Goal: Transaction & Acquisition: Purchase product/service

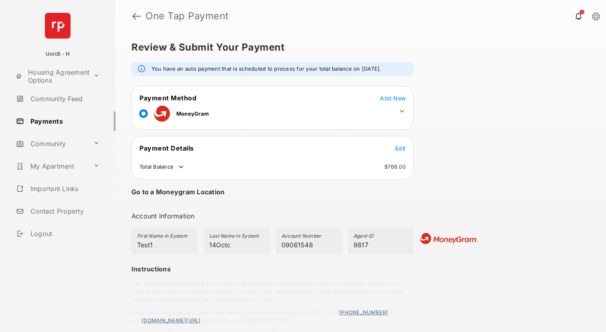
click at [400, 111] on icon at bounding box center [402, 111] width 4 height 2
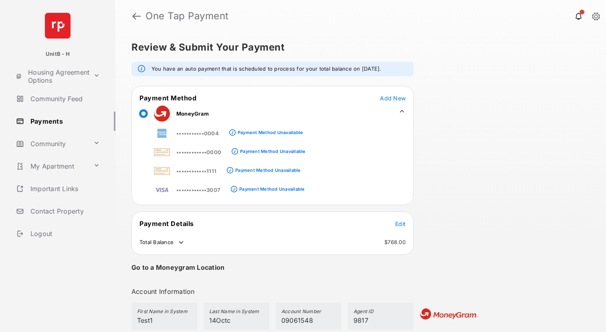
click at [484, 123] on div "Review & Submit Your Payment You have an auto payment that is scheduled to proc…" at bounding box center [360, 181] width 491 height 299
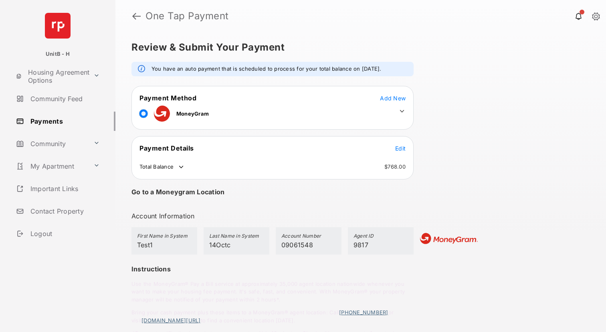
click at [400, 111] on icon at bounding box center [402, 111] width 4 height 2
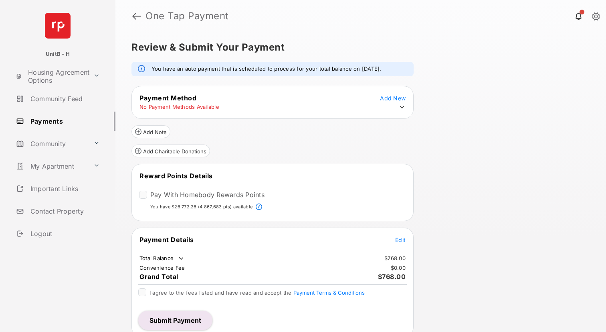
click at [400, 107] on icon at bounding box center [402, 106] width 7 height 7
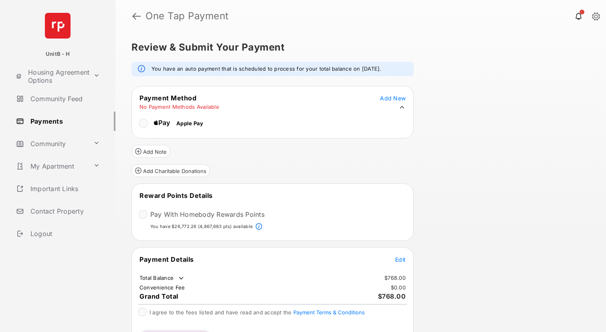
click at [401, 107] on icon at bounding box center [402, 106] width 7 height 7
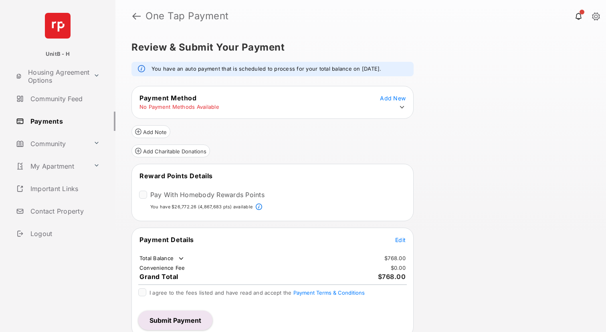
click at [46, 120] on link "Payments" at bounding box center [64, 120] width 103 height 19
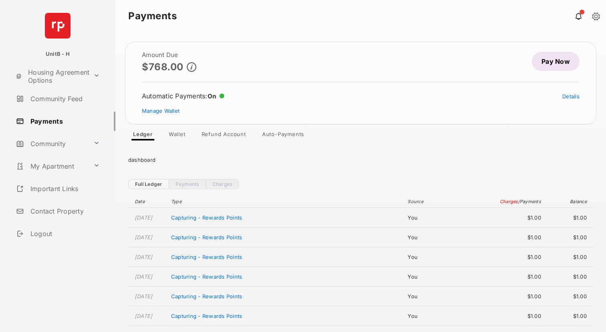
click at [560, 59] on link "Pay Now" at bounding box center [556, 61] width 48 height 19
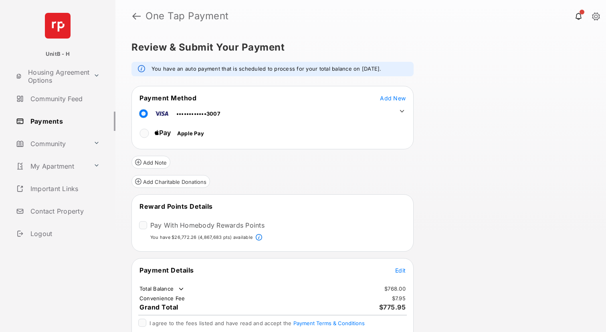
click at [402, 113] on icon at bounding box center [402, 110] width 7 height 7
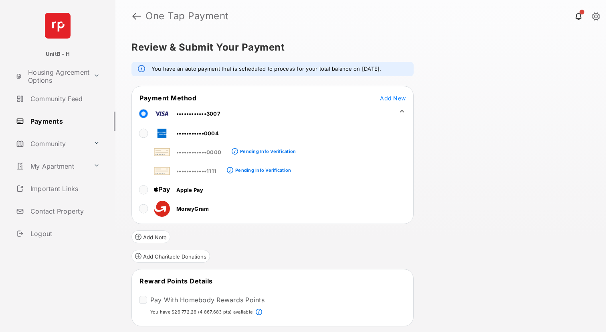
click at [401, 109] on icon at bounding box center [402, 110] width 7 height 7
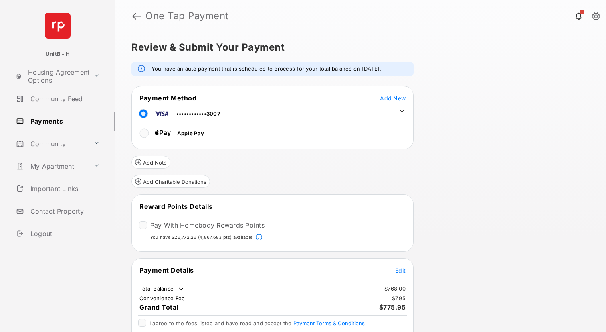
click at [466, 129] on div "Review & Submit Your Payment You have an auto payment that is scheduled to proc…" at bounding box center [360, 181] width 491 height 299
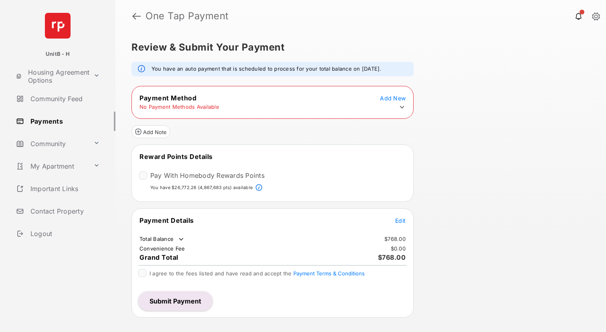
click at [401, 105] on icon at bounding box center [402, 106] width 7 height 7
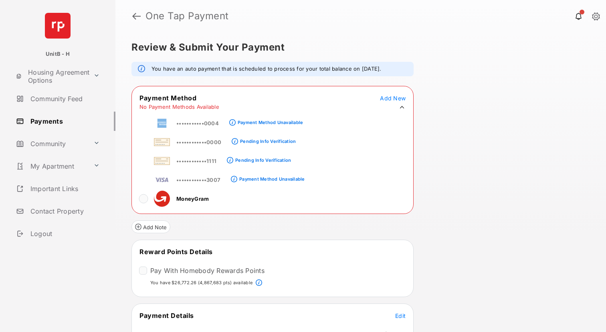
click at [479, 142] on div "Review & Submit Your Payment You have an auto payment that is scheduled to proc…" at bounding box center [360, 181] width 491 height 299
click at [453, 134] on div "Review & Submit Your Payment You have an auto payment that is scheduled to proc…" at bounding box center [360, 181] width 491 height 299
click at [478, 140] on div "Review & Submit Your Payment You have an auto payment that is scheduled to proc…" at bounding box center [360, 181] width 491 height 299
click at [54, 122] on link "Payments" at bounding box center [64, 120] width 103 height 19
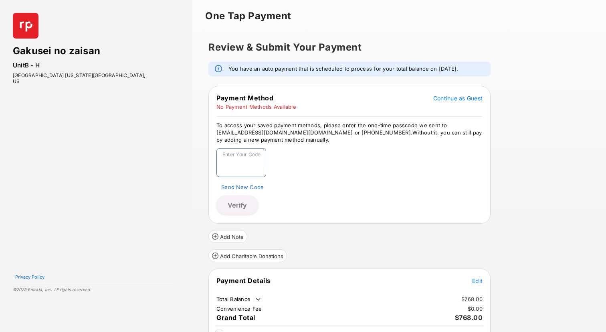
click at [235, 165] on input "Enter Your Code" at bounding box center [242, 162] width 50 height 29
paste input "******"
type input "******"
click at [236, 201] on button "Verify" at bounding box center [238, 204] width 42 height 19
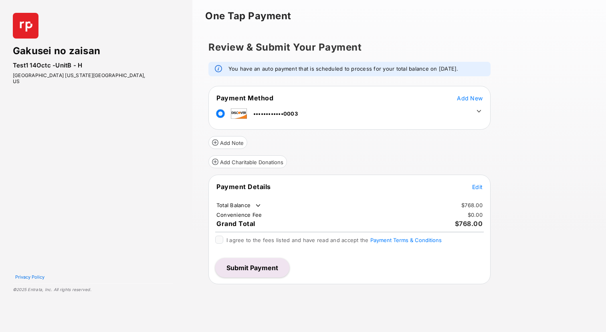
click at [480, 111] on icon at bounding box center [479, 110] width 7 height 7
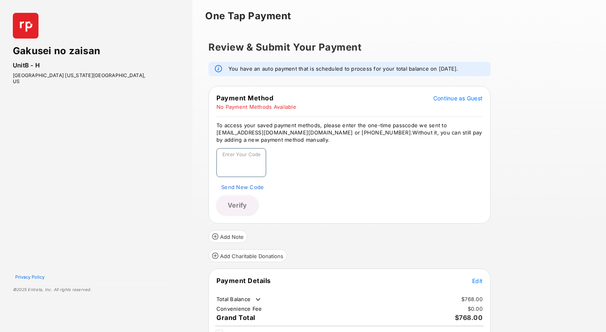
click at [255, 162] on input "Enter Your Code" at bounding box center [242, 162] width 50 height 29
click at [232, 164] on input "Enter Your Code" at bounding box center [242, 162] width 50 height 29
click at [241, 162] on input "Enter Your Code" at bounding box center [242, 162] width 50 height 29
paste input "******"
type input "******"
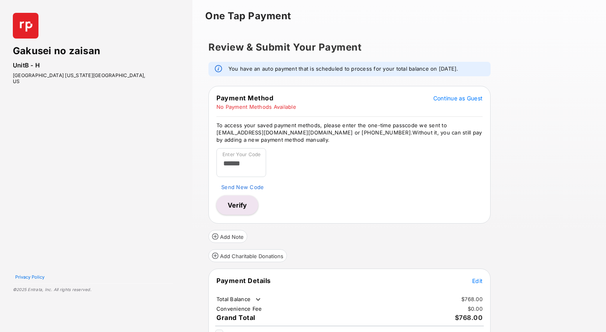
click at [235, 206] on button "Verify" at bounding box center [238, 204] width 42 height 19
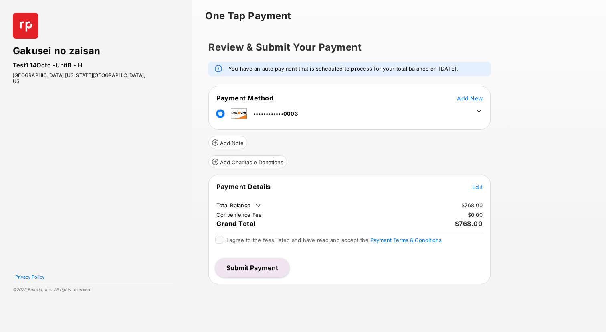
click at [480, 109] on icon at bounding box center [479, 110] width 7 height 7
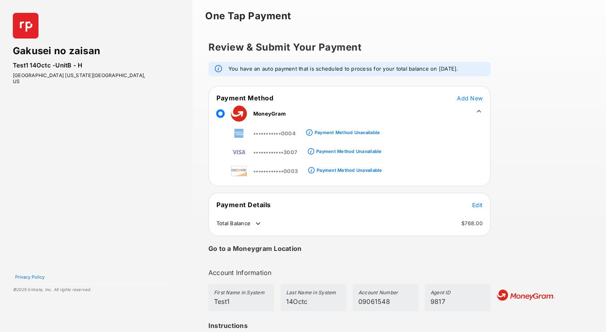
click at [470, 96] on span "Add New" at bounding box center [470, 98] width 26 height 7
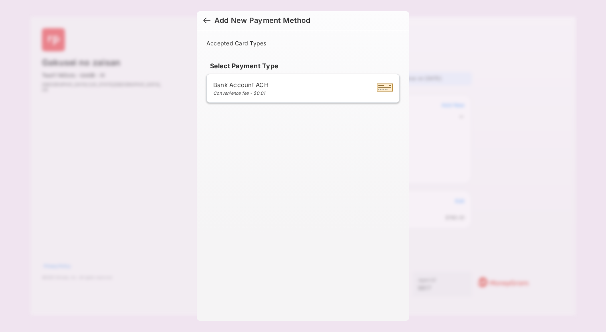
click at [206, 19] on div at bounding box center [206, 21] width 7 height 9
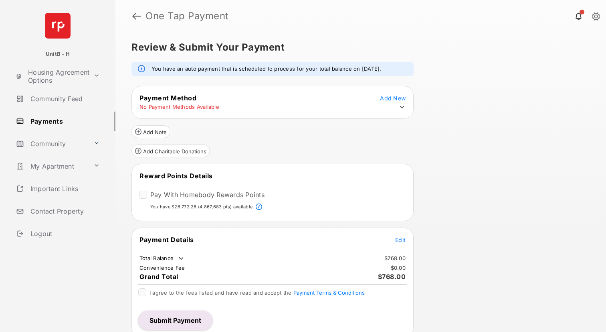
click at [403, 104] on icon at bounding box center [402, 106] width 7 height 7
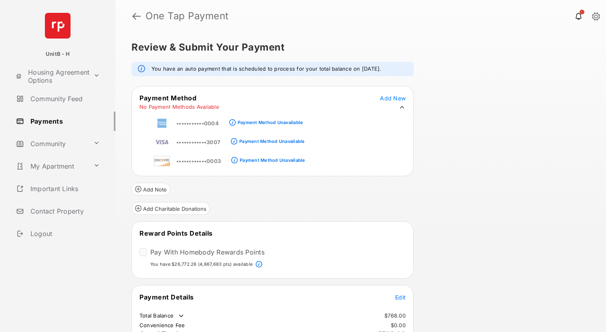
click at [464, 145] on div "Review & Submit Your Payment You have an auto payment that is scheduled to proc…" at bounding box center [360, 181] width 491 height 299
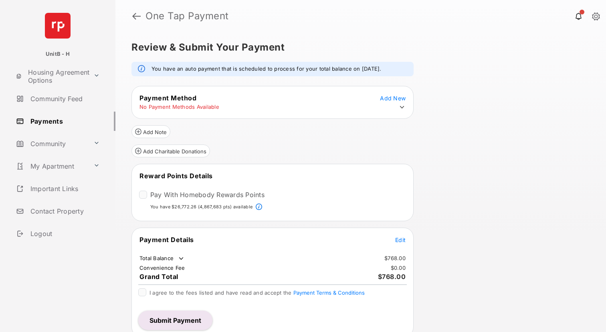
click at [402, 107] on icon at bounding box center [402, 106] width 7 height 7
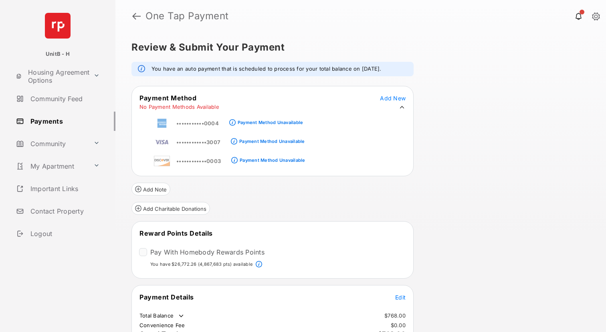
click at [48, 118] on link "Payments" at bounding box center [64, 120] width 103 height 19
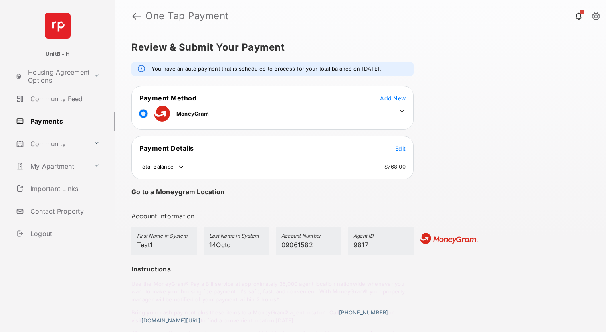
click at [401, 111] on icon at bounding box center [402, 111] width 4 height 2
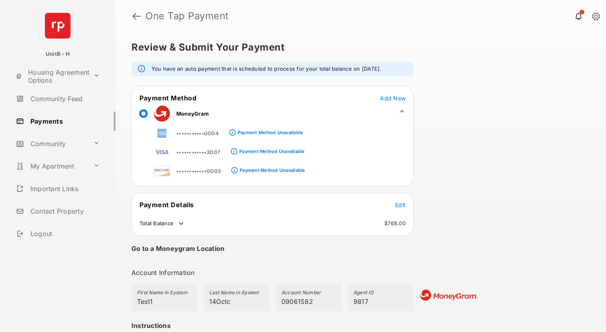
click at [401, 111] on icon at bounding box center [402, 111] width 4 height 2
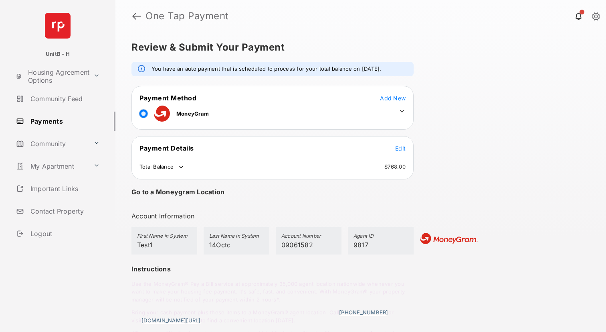
click at [401, 110] on icon at bounding box center [402, 110] width 7 height 7
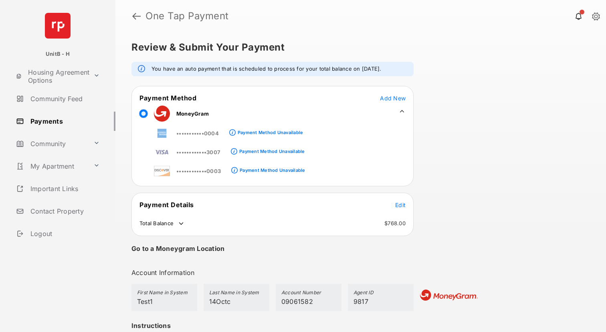
click at [401, 110] on icon at bounding box center [402, 111] width 4 height 2
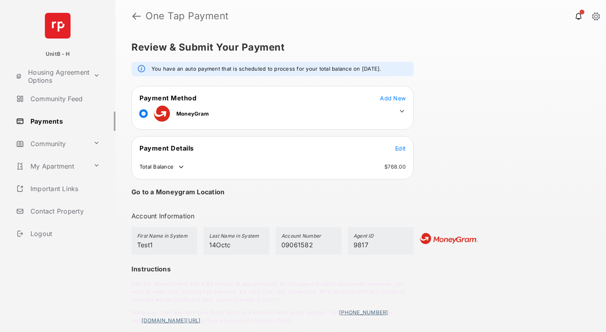
click at [401, 110] on icon at bounding box center [402, 110] width 7 height 7
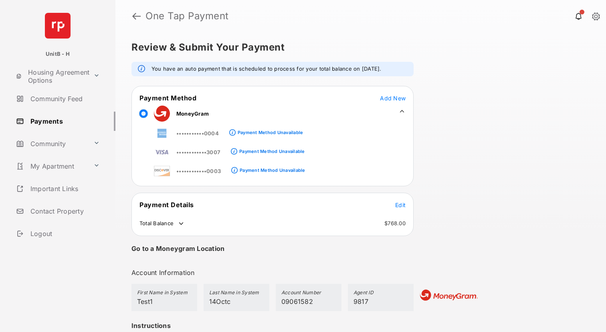
click at [401, 110] on icon at bounding box center [402, 111] width 4 height 2
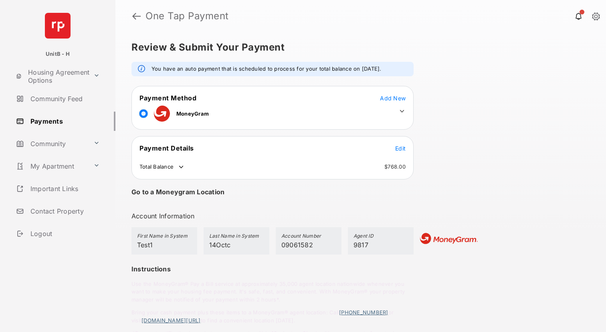
click at [401, 108] on icon at bounding box center [402, 110] width 7 height 7
